Goal: Information Seeking & Learning: Learn about a topic

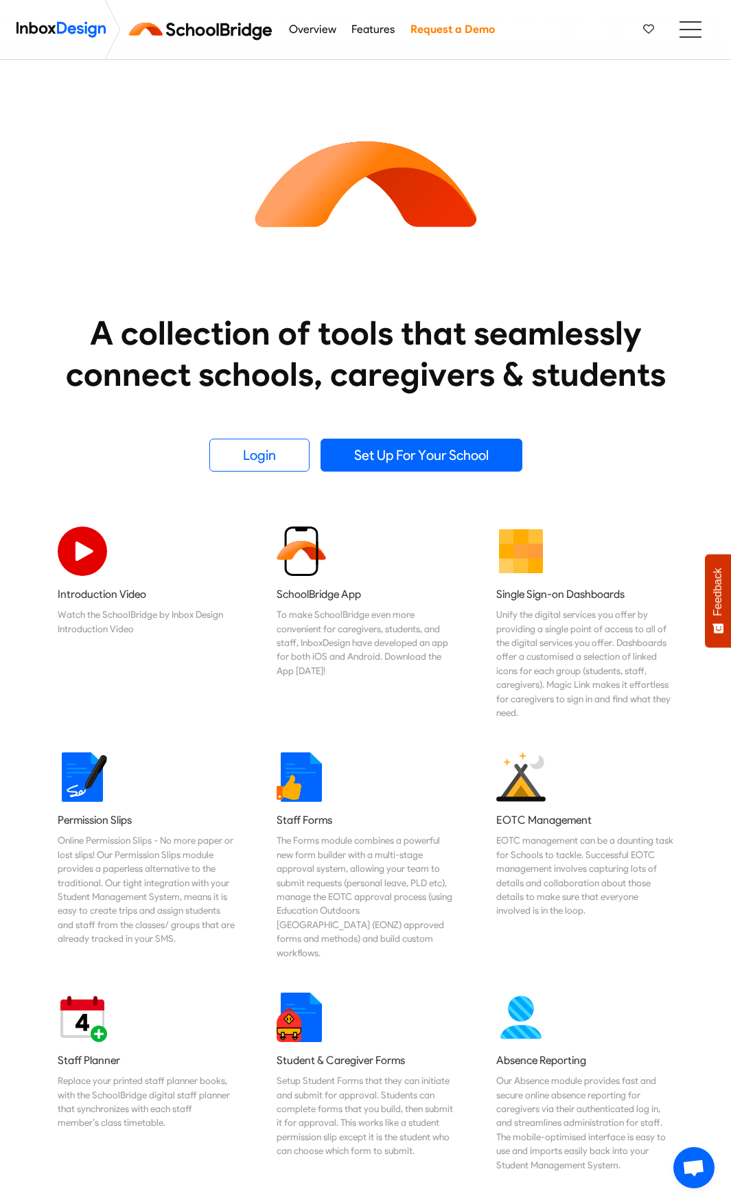
click at [678, 33] on nav "Overview Features Request a Demo Products Mobile APP Free Webinars & Training B…" at bounding box center [365, 30] width 731 height 60
click at [684, 35] on ul at bounding box center [690, 29] width 22 height 16
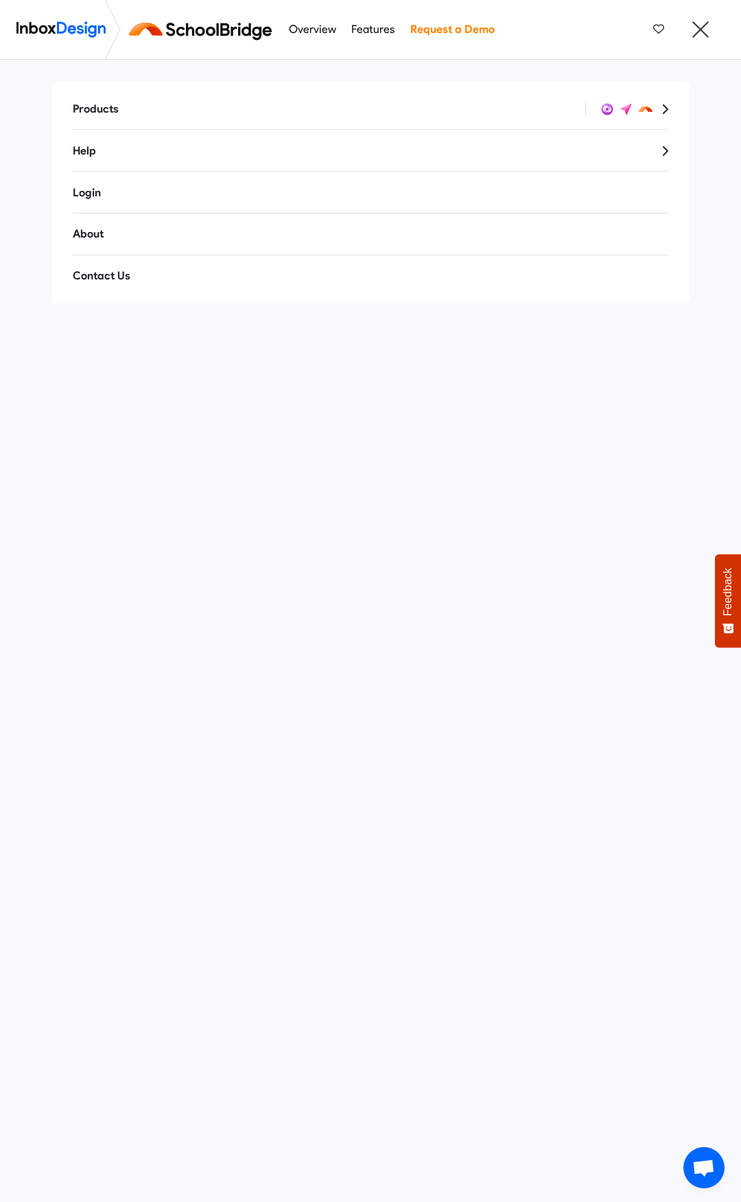
click at [664, 114] on icon at bounding box center [665, 109] width 7 height 11
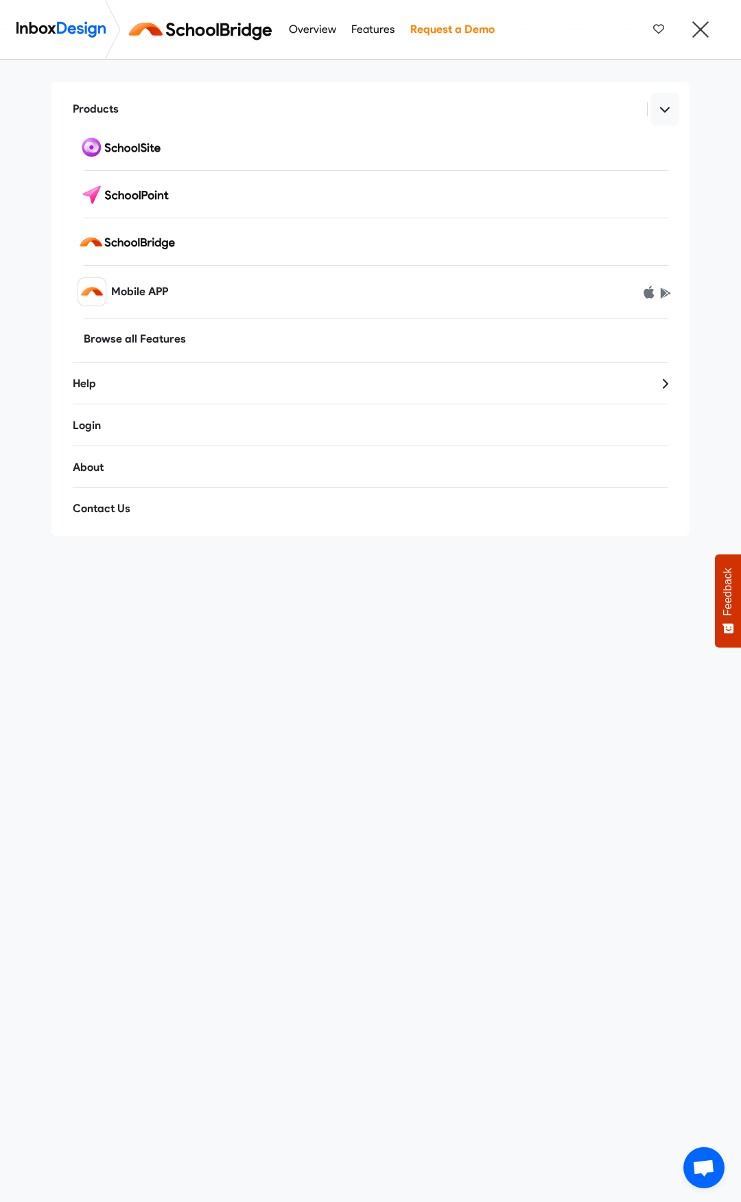
click at [664, 114] on link at bounding box center [665, 109] width 29 height 33
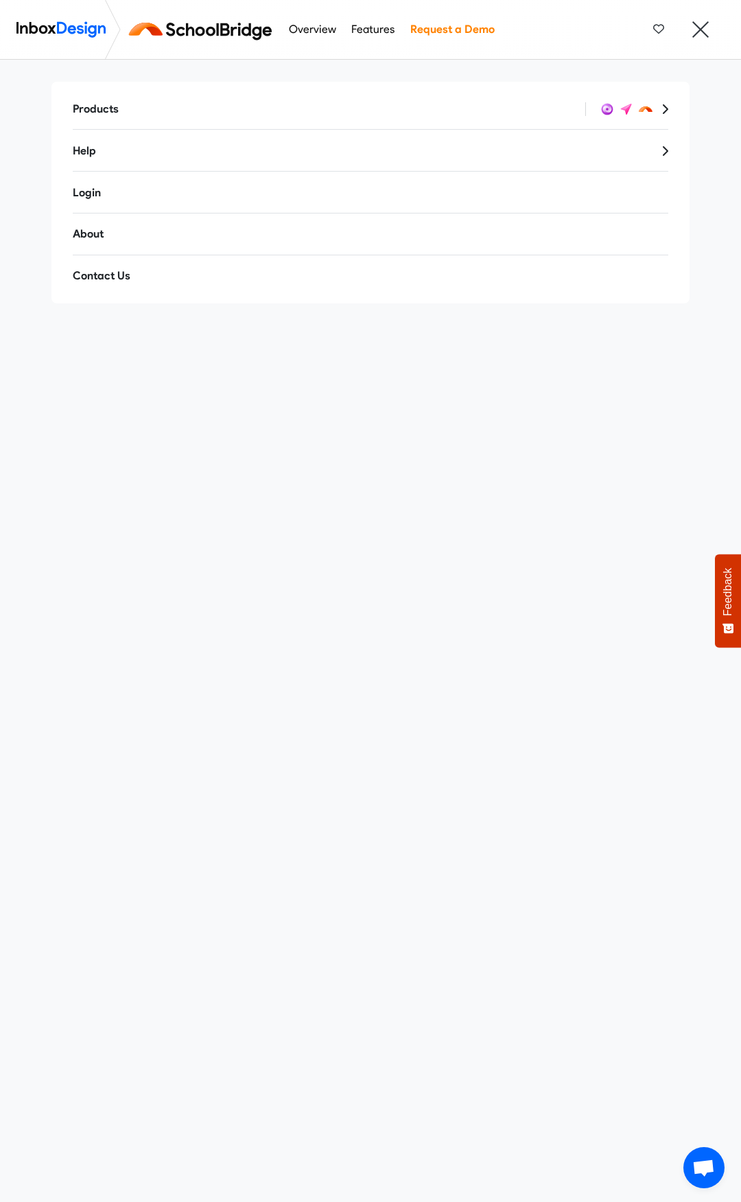
click at [354, 27] on link "Features" at bounding box center [373, 29] width 51 height 27
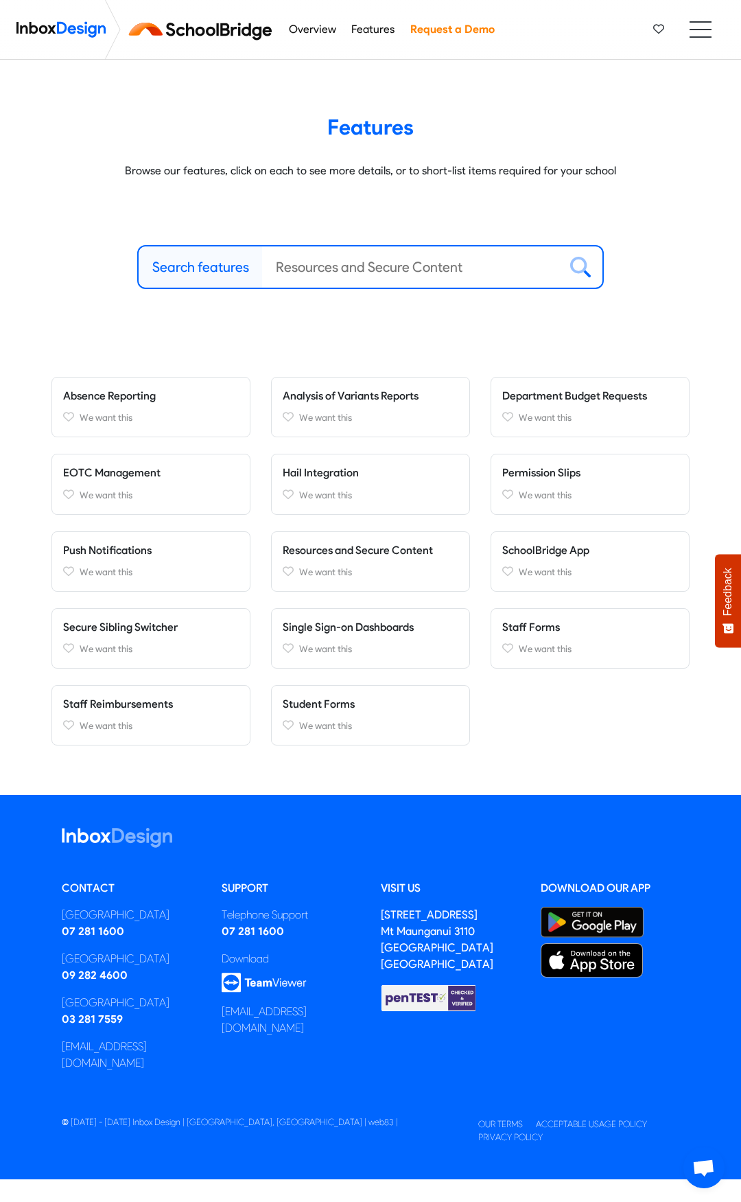
click at [339, 32] on link "Overview" at bounding box center [312, 29] width 55 height 27
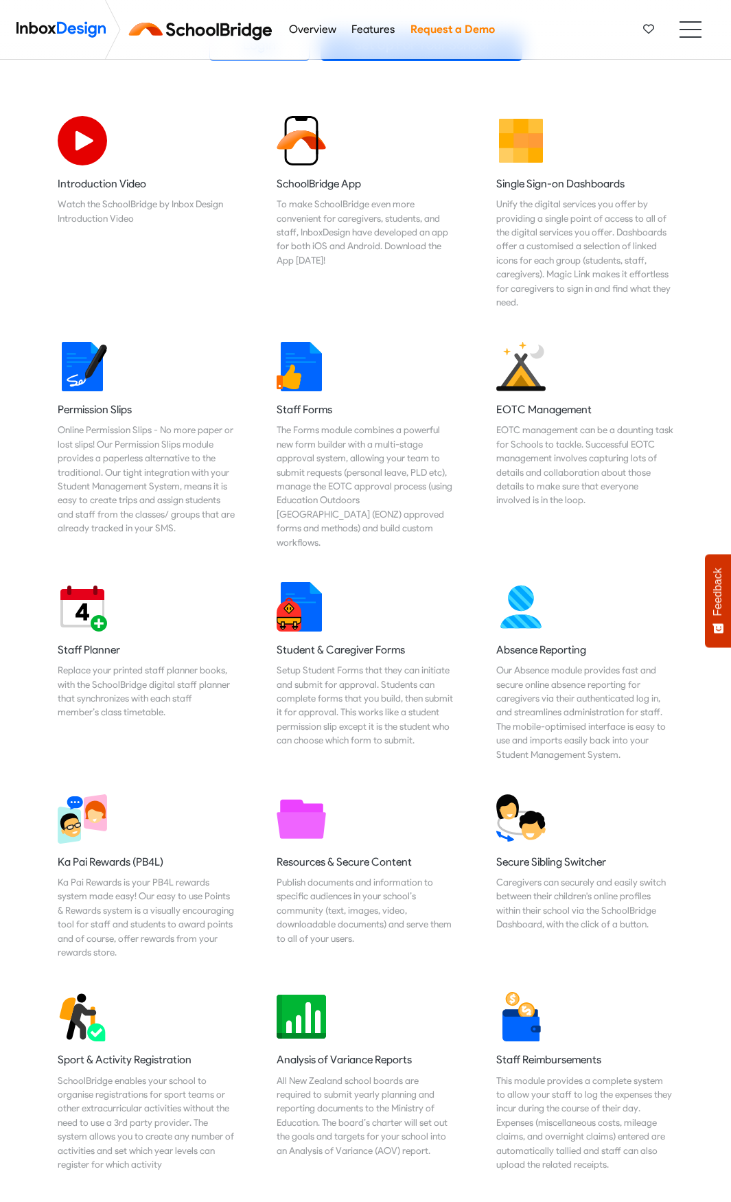
scroll to position [480, 0]
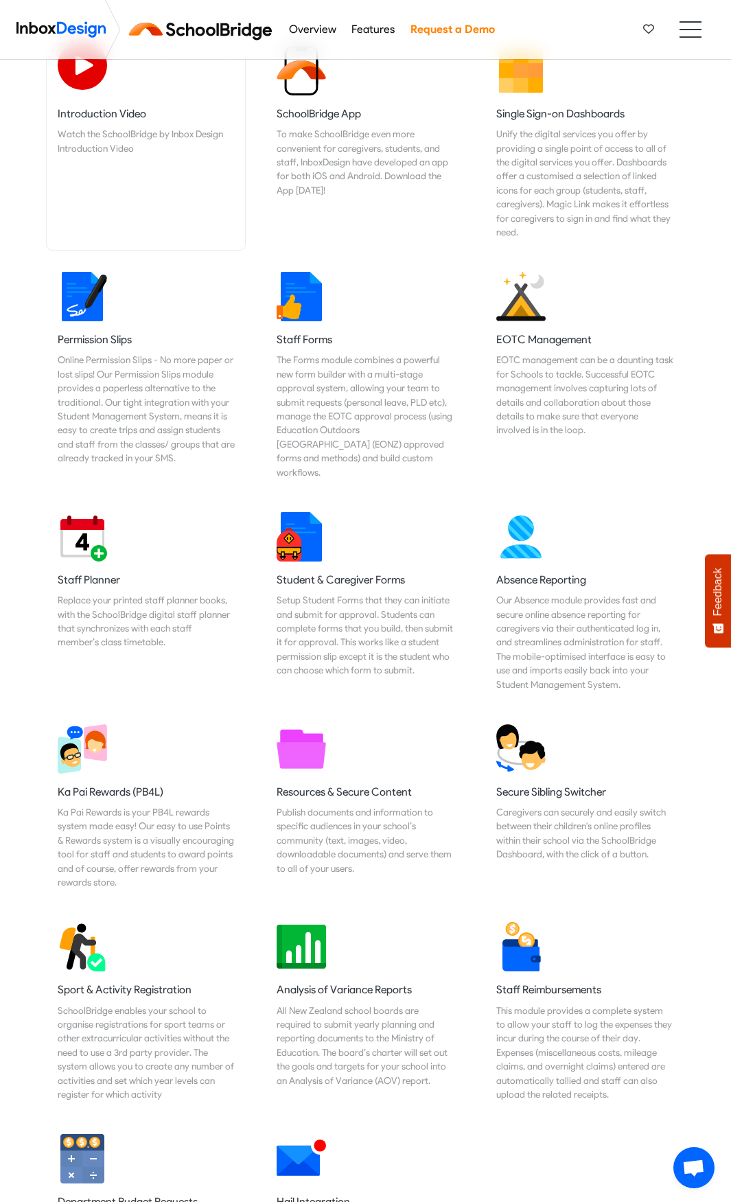
click at [95, 93] on link "Introduction Video Watch the SchoolBridge by Inbox Design Introduction Video" at bounding box center [146, 142] width 199 height 215
